Goal: Transaction & Acquisition: Purchase product/service

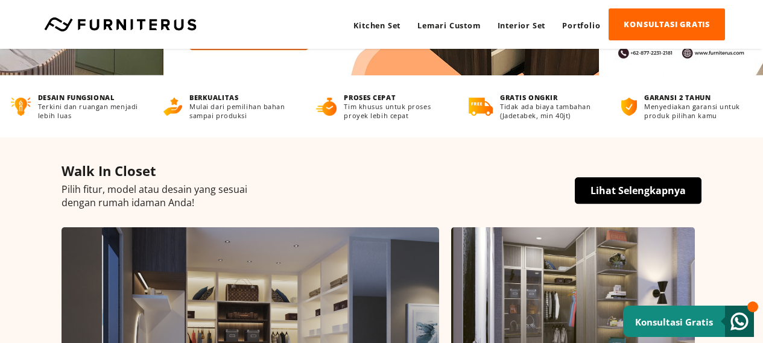
scroll to position [282, 0]
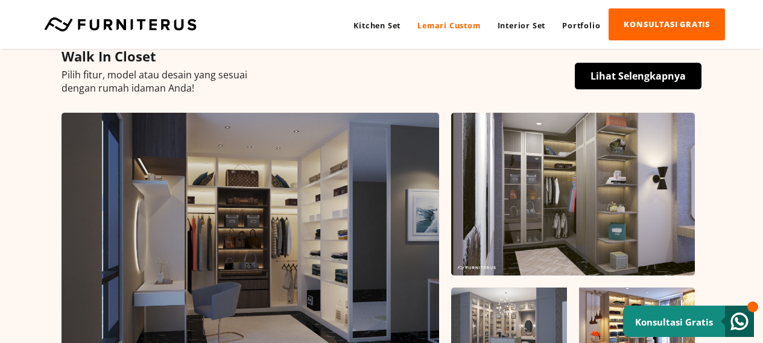
click at [454, 25] on link "Lemari Custom" at bounding box center [449, 25] width 80 height 33
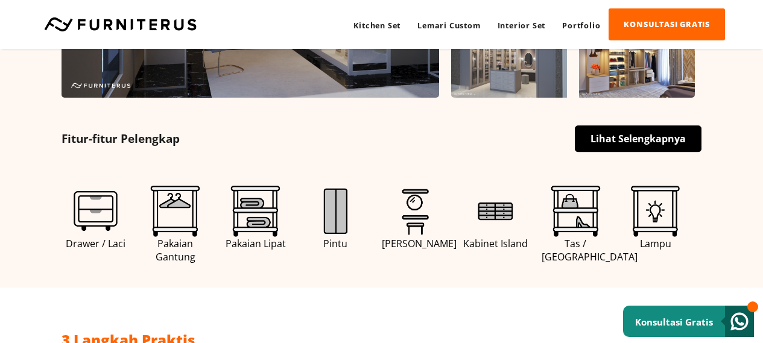
scroll to position [563, 0]
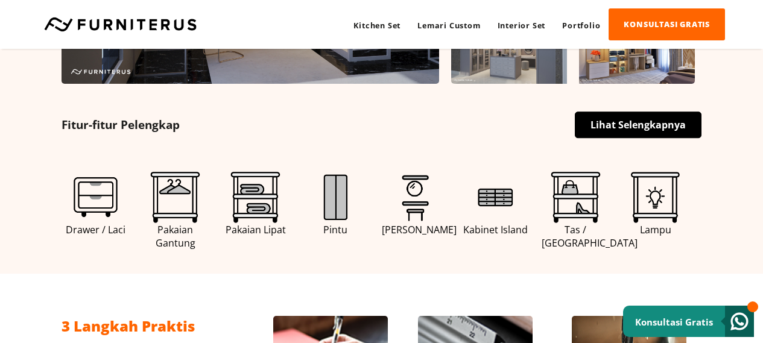
click at [172, 217] on img at bounding box center [175, 197] width 51 height 51
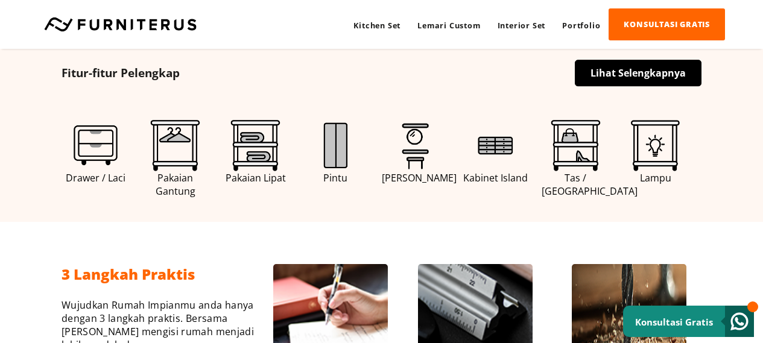
scroll to position [603, 0]
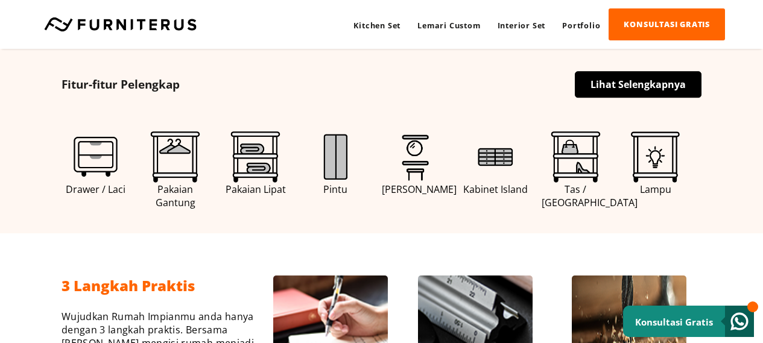
click at [204, 156] on link "Pakaian Gantung" at bounding box center [176, 170] width 68 height 78
click at [177, 160] on img at bounding box center [175, 156] width 51 height 51
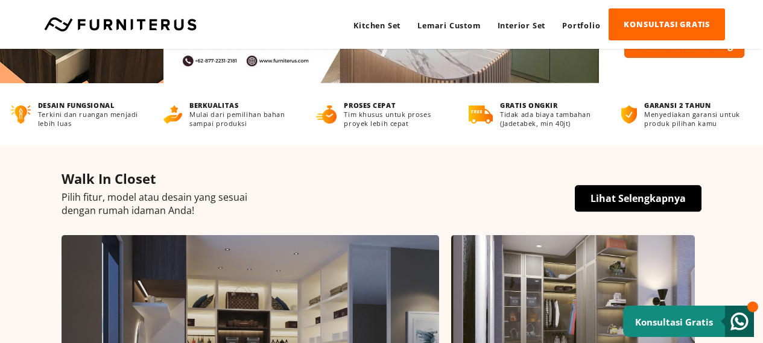
scroll to position [0, 0]
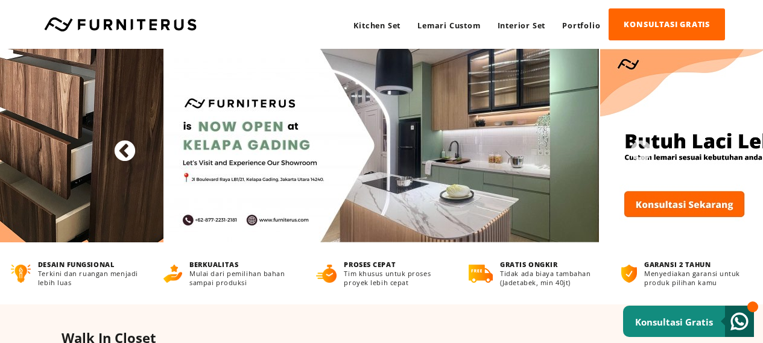
click at [125, 152] on button "Previous" at bounding box center [119, 146] width 12 height 12
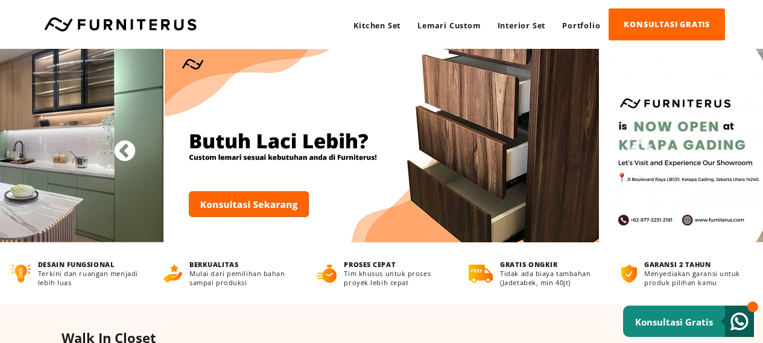
click at [125, 152] on button "Previous" at bounding box center [119, 146] width 12 height 12
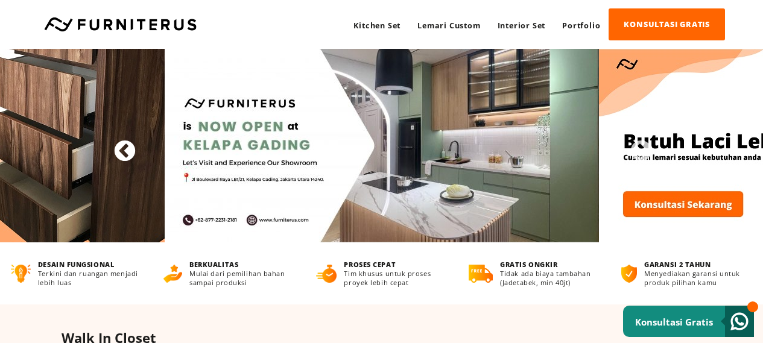
click at [125, 152] on button "Previous" at bounding box center [119, 146] width 12 height 12
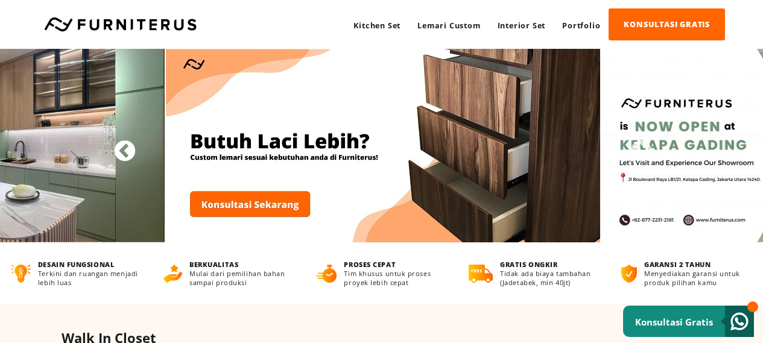
click at [125, 152] on button "Previous" at bounding box center [119, 146] width 12 height 12
